Goal: Information Seeking & Learning: Learn about a topic

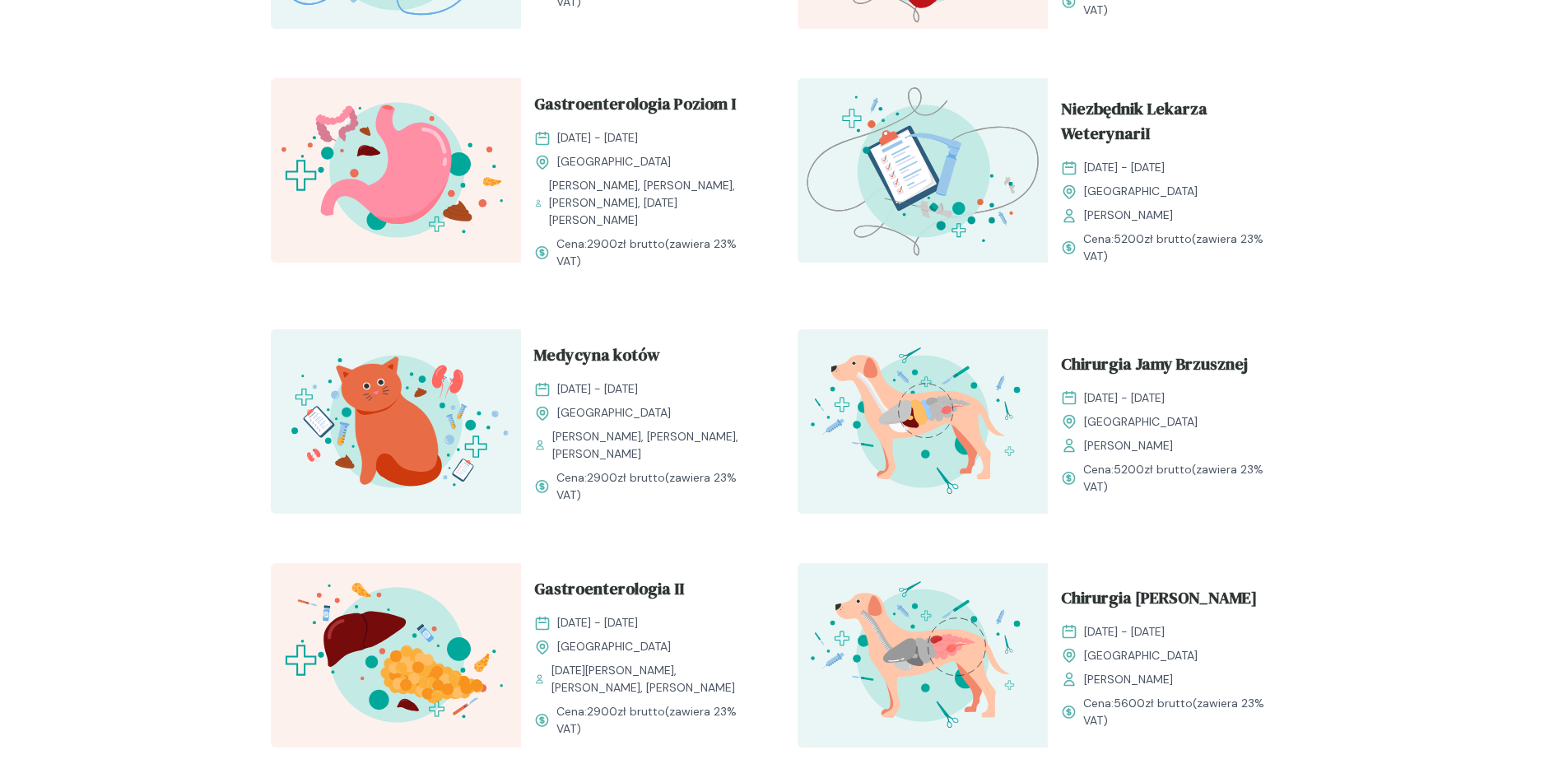
scroll to position [1153, 0]
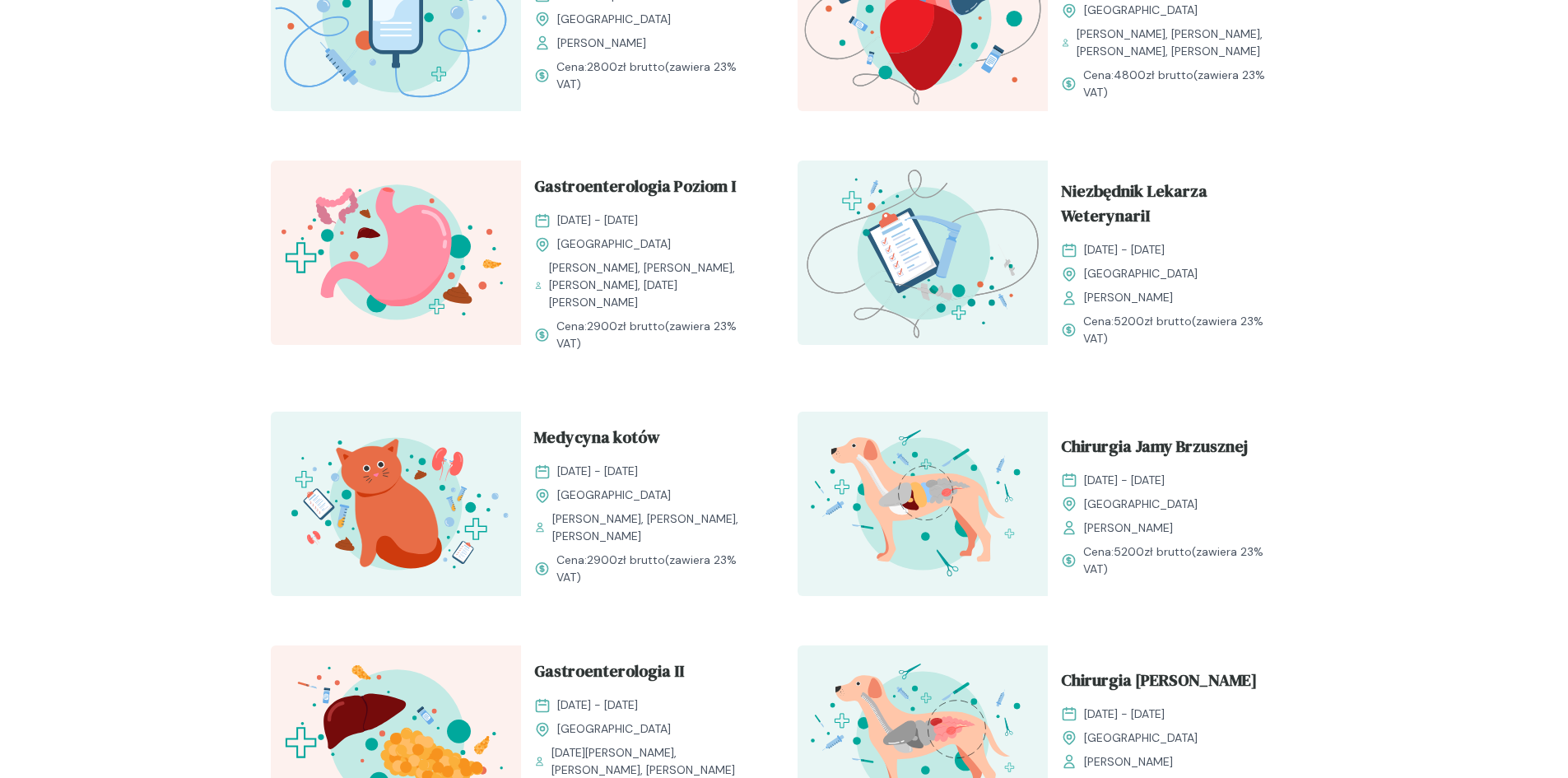
drag, startPoint x: 1211, startPoint y: 247, endPoint x: 1084, endPoint y: 250, distance: 127.0
click at [1084, 250] on div "[DATE] - [DATE]" at bounding box center [1173, 251] width 224 height 18
copy span "[DATE] - [DATE]"
drag, startPoint x: 1057, startPoint y: 184, endPoint x: 1189, endPoint y: 252, distance: 148.5
click at [1189, 252] on div "Niezbędnik Lekarza WeterynariI [DATE] - [DATE] Kraków [PERSON_NAME] Cena: 5200 …" at bounding box center [1173, 263] width 250 height 206
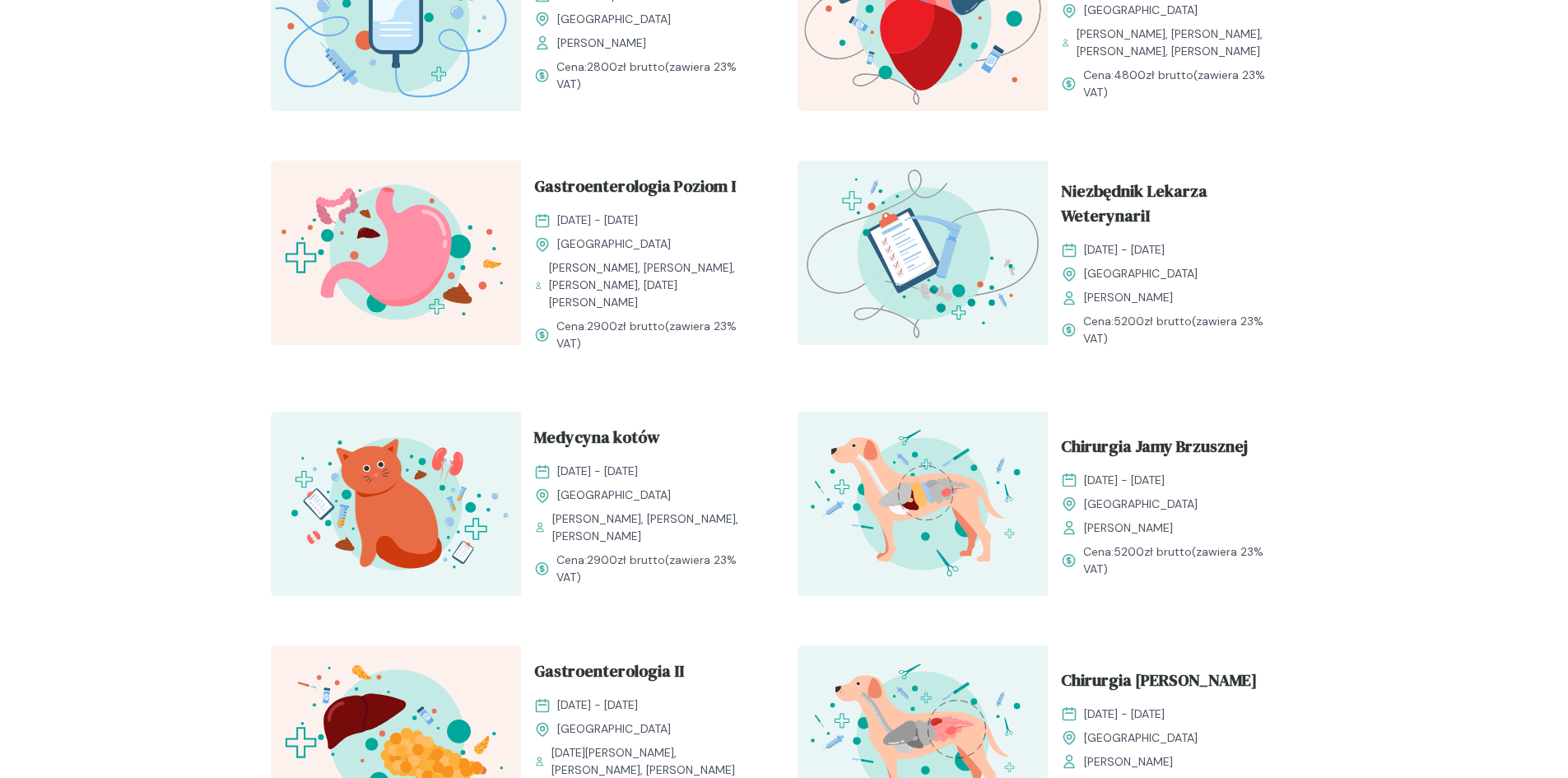
copy div "Niezbędnik Lekarza WeterynariI [DATE] - [DATE]"
click at [1083, 200] on span "Niezbędnik Lekarza WeterynariI" at bounding box center [1173, 206] width 224 height 56
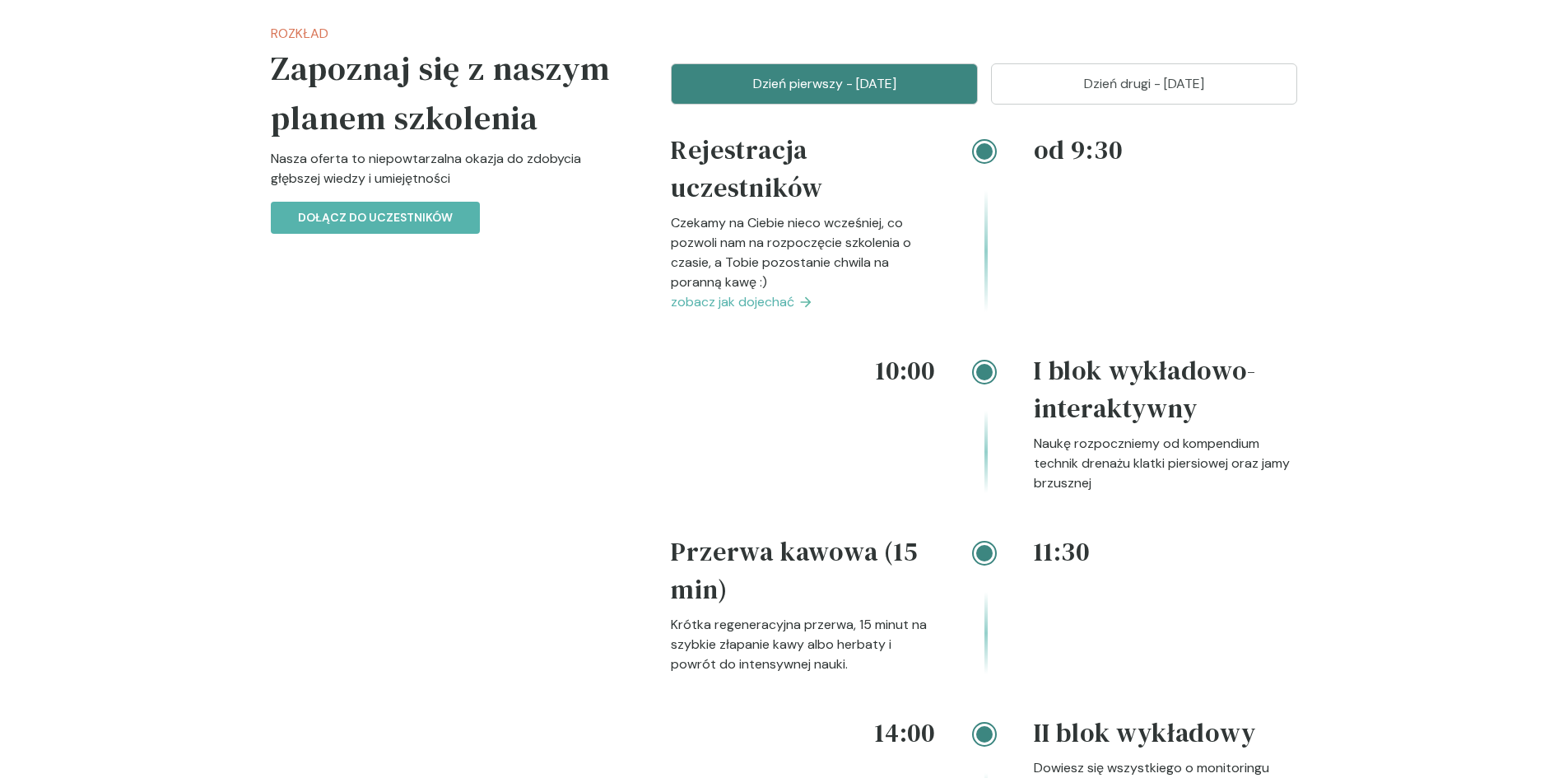
click at [787, 295] on span "zobacz jak dojechać" at bounding box center [733, 302] width 123 height 20
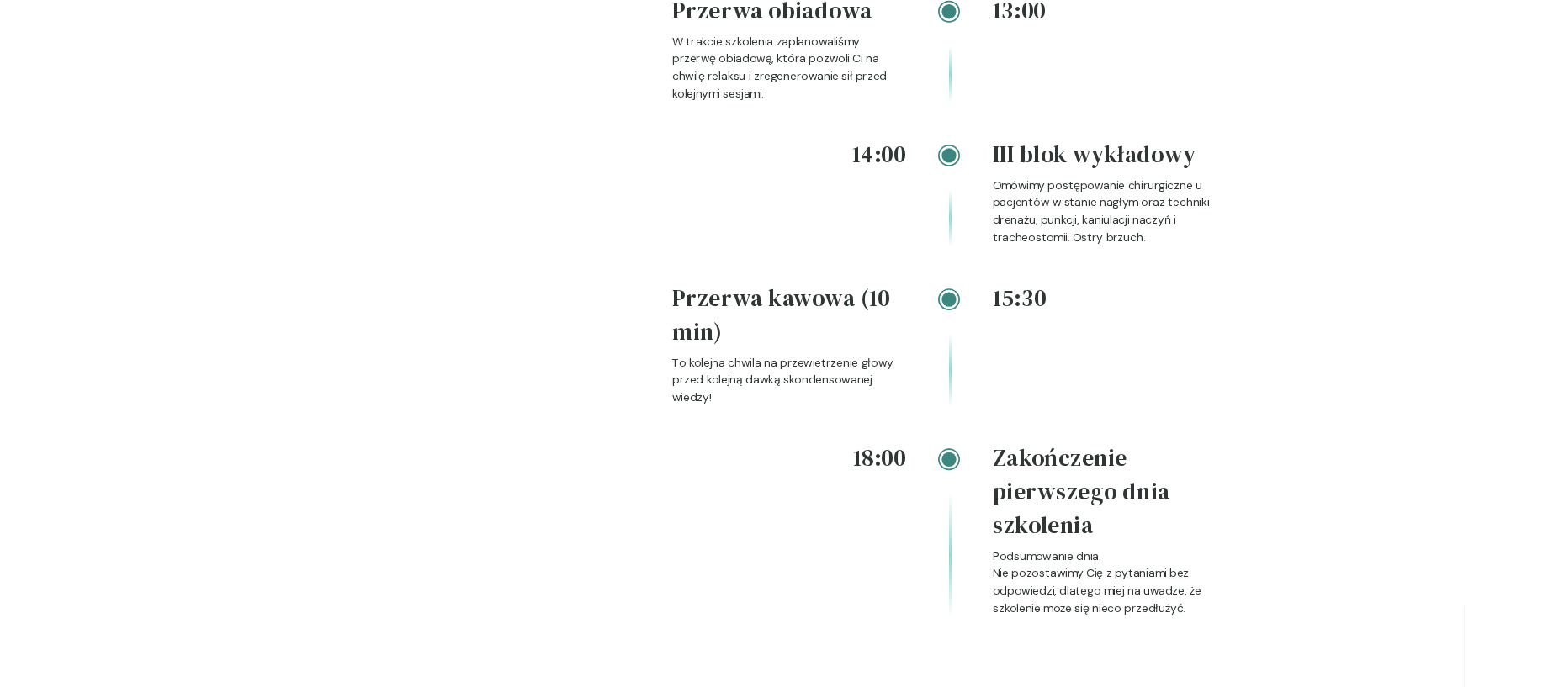
scroll to position [2923, 0]
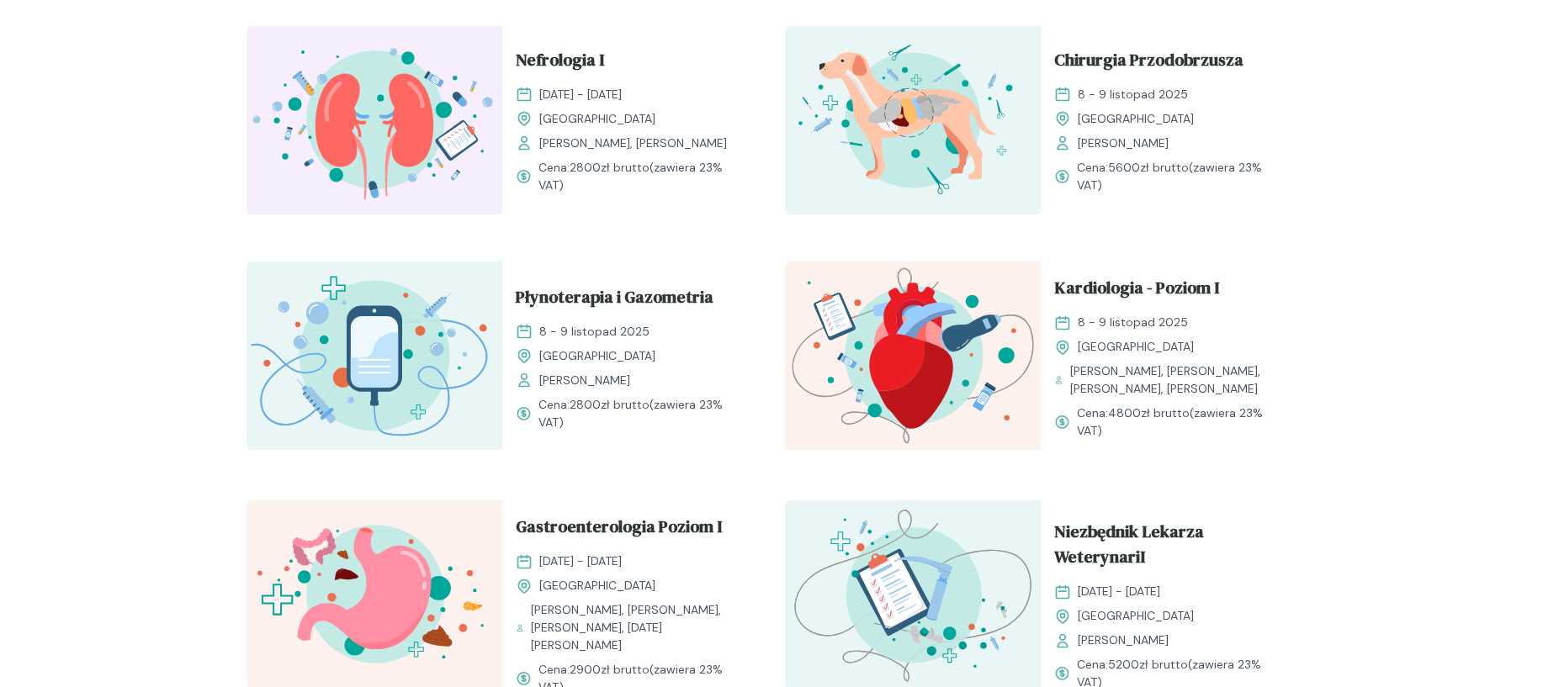
scroll to position [757, 0]
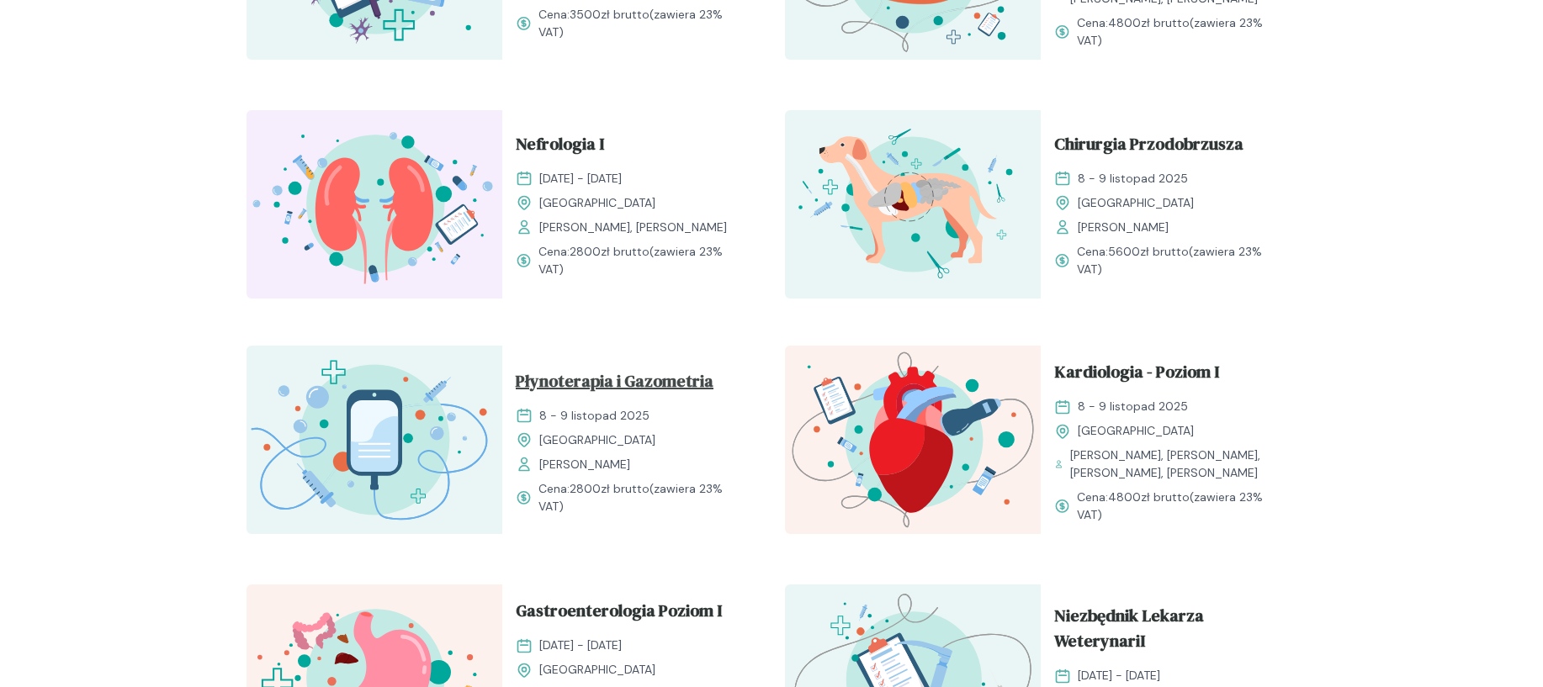
click at [605, 382] on span "Płynoterapia i Gazometria" at bounding box center [615, 385] width 198 height 32
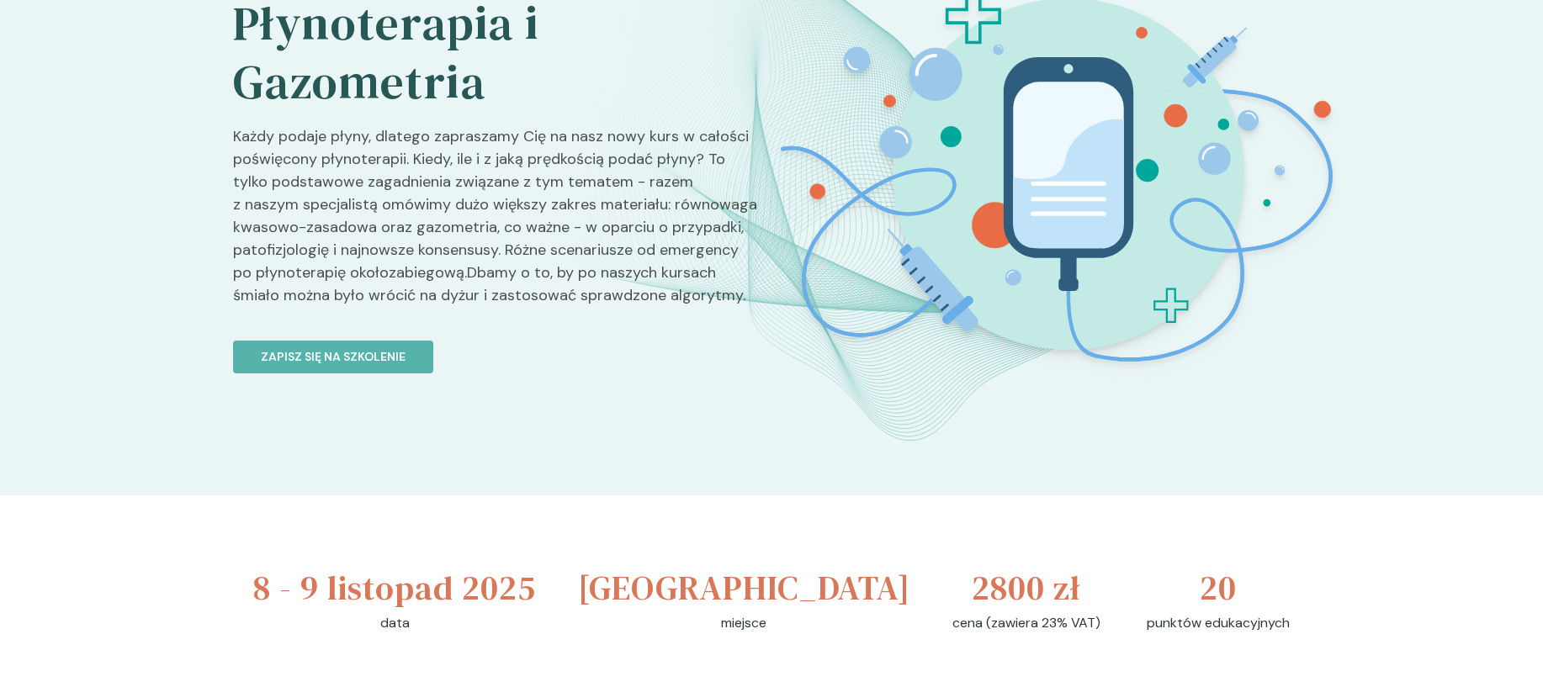
scroll to position [505, 0]
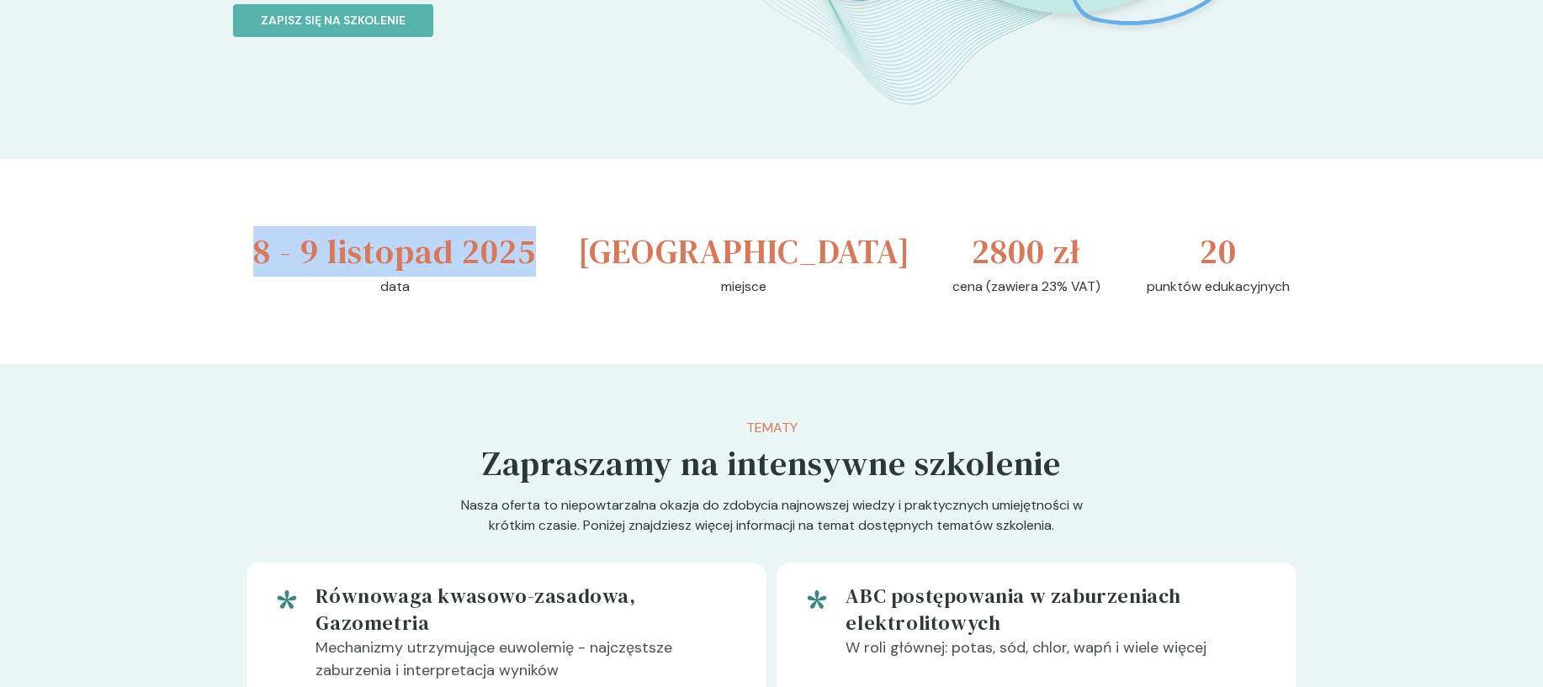
drag, startPoint x: 252, startPoint y: 236, endPoint x: 567, endPoint y: 267, distance: 317.0
click at [567, 267] on div "[DATE] - [DATE] data [GEOGRAPHIC_DATA] miejsce 2800 zł cena (zawiera 23% VAT) 2…" at bounding box center [771, 261] width 1077 height 205
copy h3 "8 - 9 listopad 2025"
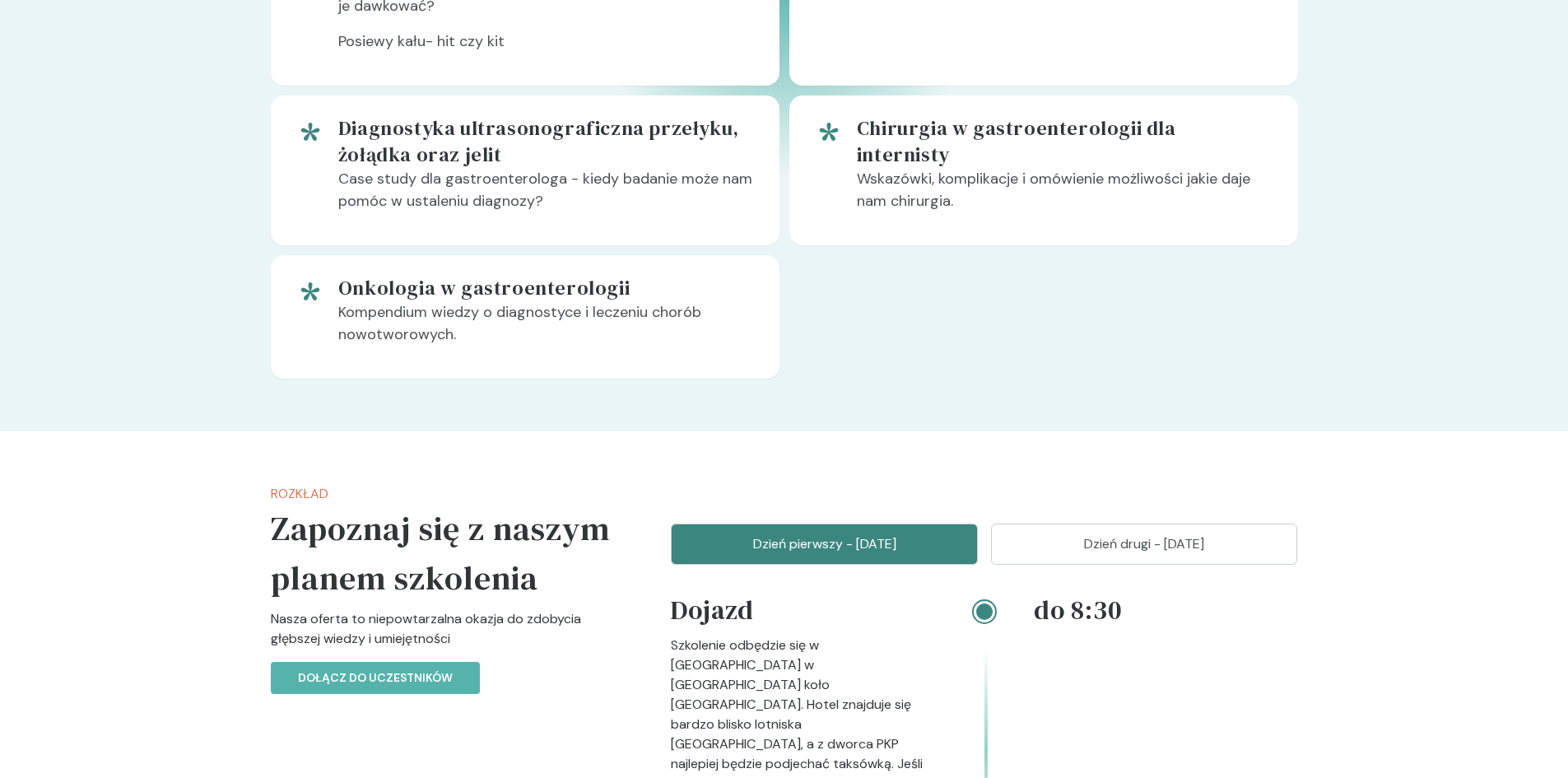
scroll to position [1811, 0]
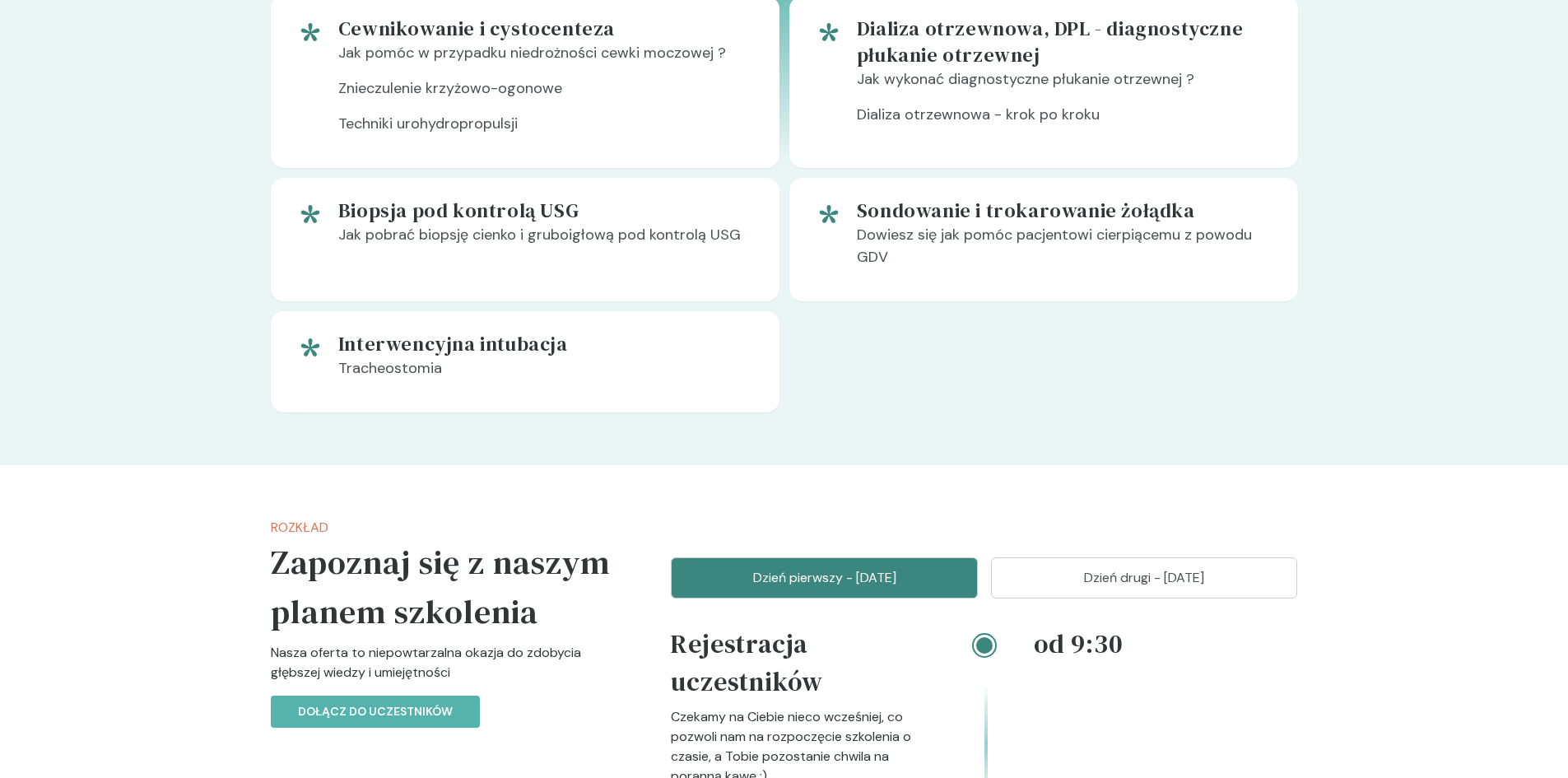
scroll to position [1729, 0]
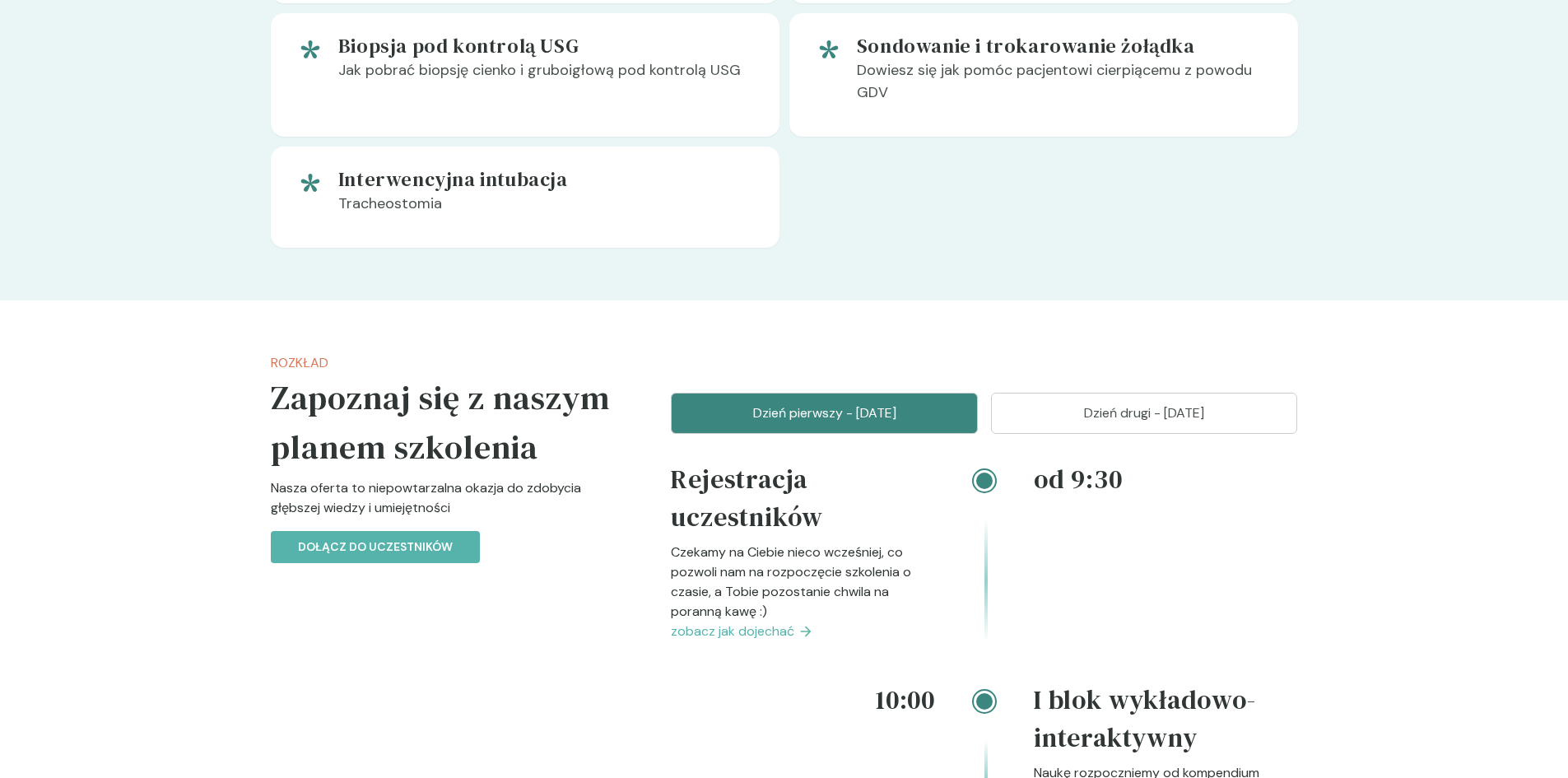
click at [749, 630] on span "zobacz jak dojechać" at bounding box center [733, 631] width 123 height 20
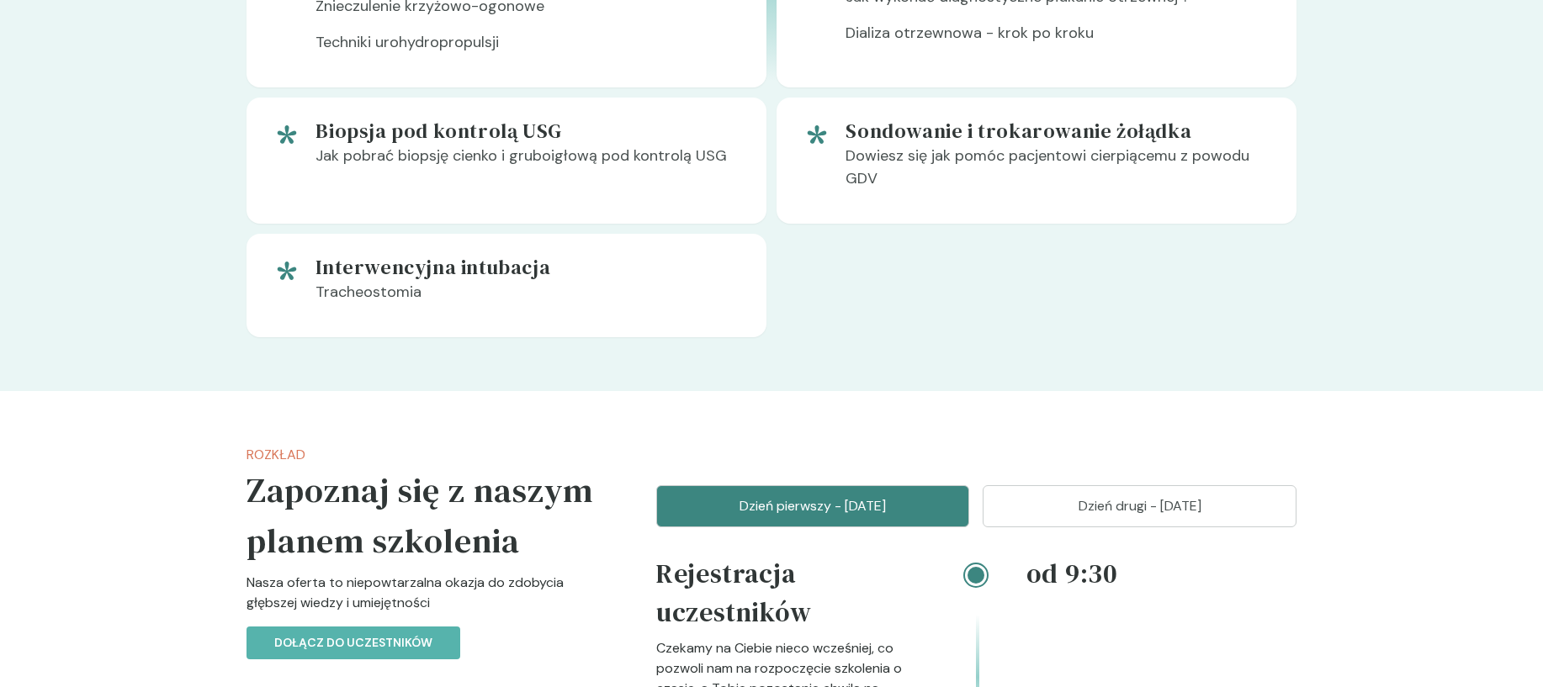
scroll to position [1094, 0]
